Goal: Navigation & Orientation: Find specific page/section

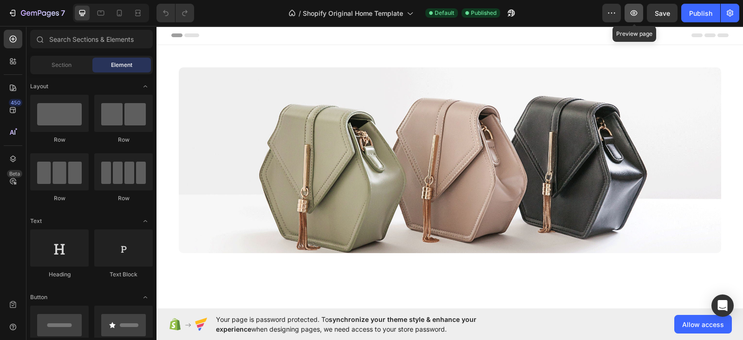
click at [637, 10] on icon "button" at bounding box center [633, 12] width 9 height 9
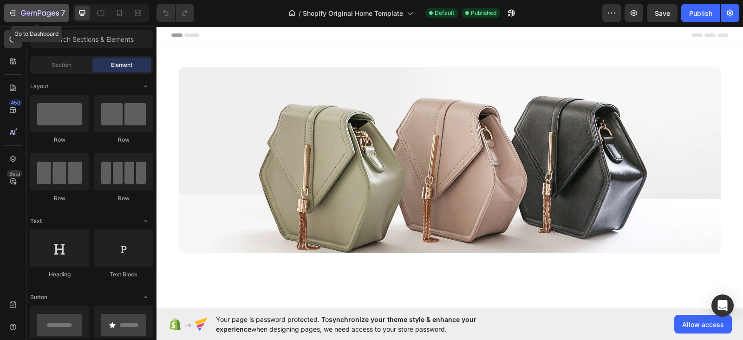
click at [17, 10] on icon "button" at bounding box center [12, 12] width 9 height 9
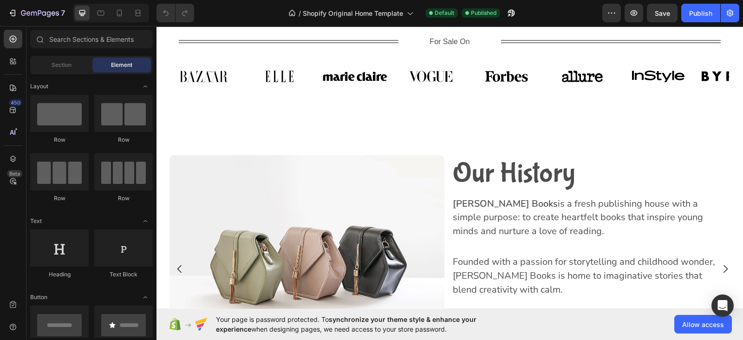
scroll to position [808, 0]
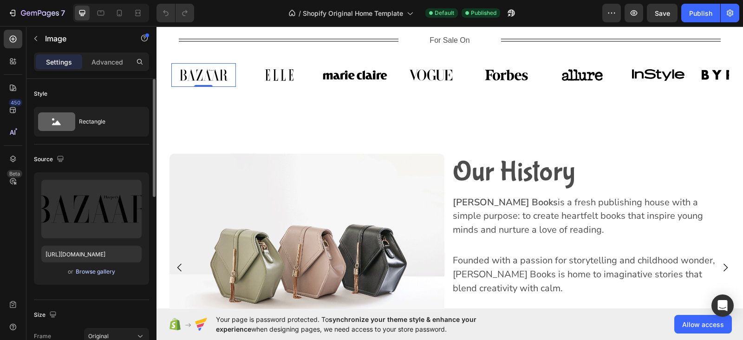
click at [104, 271] on div "Browse gallery" at bounding box center [95, 271] width 39 height 8
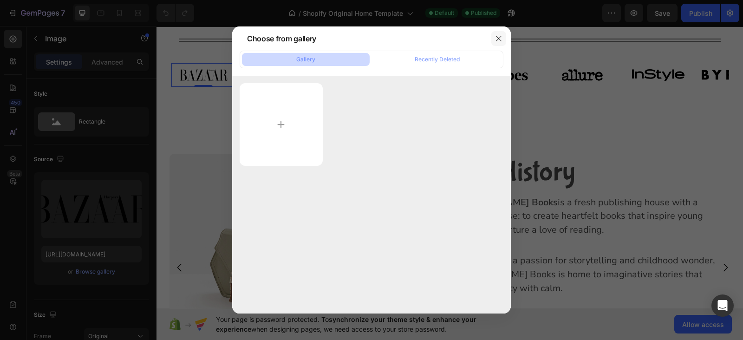
click at [497, 36] on icon "button" at bounding box center [498, 38] width 7 height 7
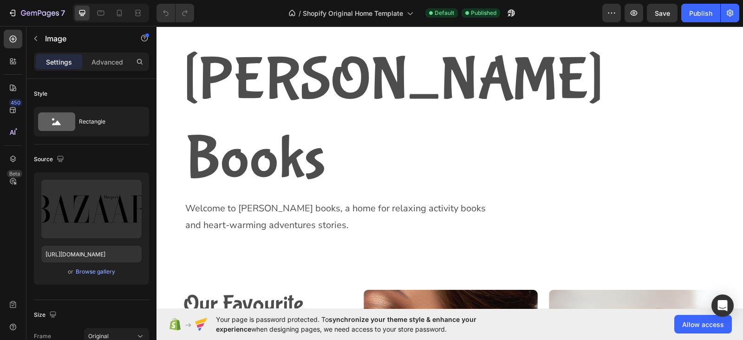
scroll to position [0, 0]
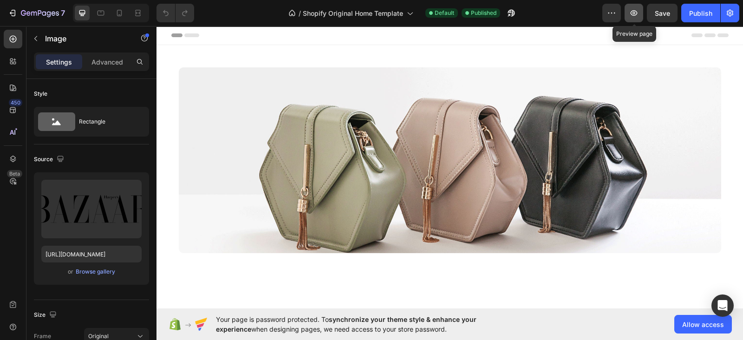
click at [630, 14] on icon "button" at bounding box center [633, 12] width 9 height 9
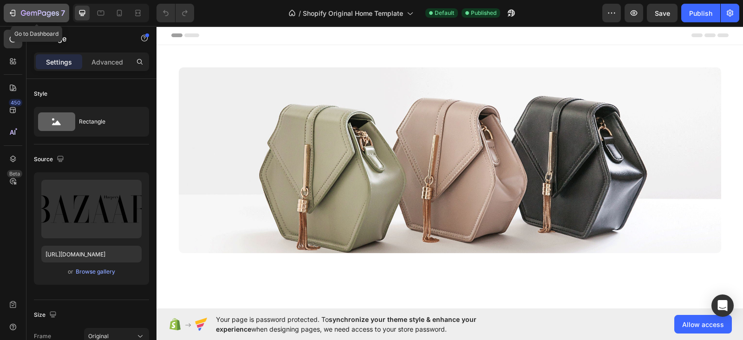
click at [12, 13] on icon "button" at bounding box center [12, 13] width 4 height 3
